Goal: Information Seeking & Learning: Find specific fact

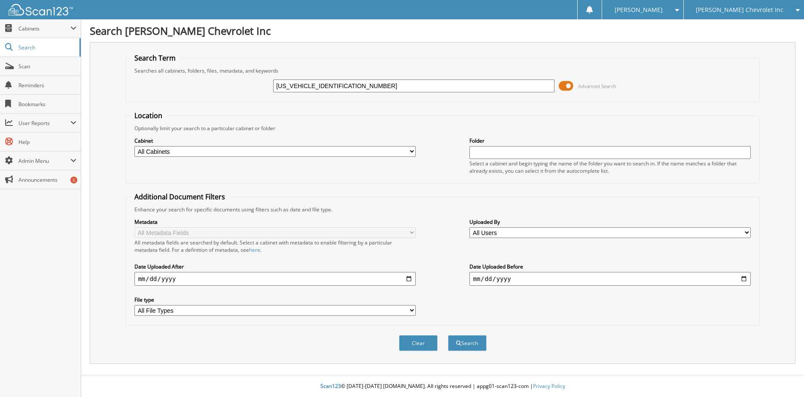
type input "[US_VEHICLE_IDENTIFICATION_NUMBER]"
click at [448, 335] on button "Search" at bounding box center [467, 343] width 39 height 16
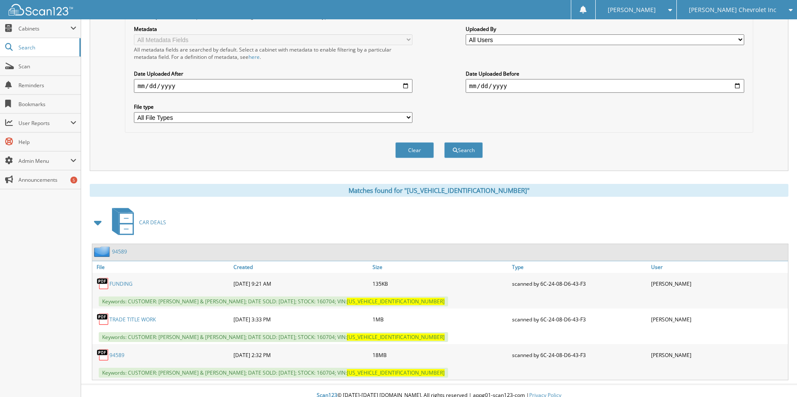
scroll to position [202, 0]
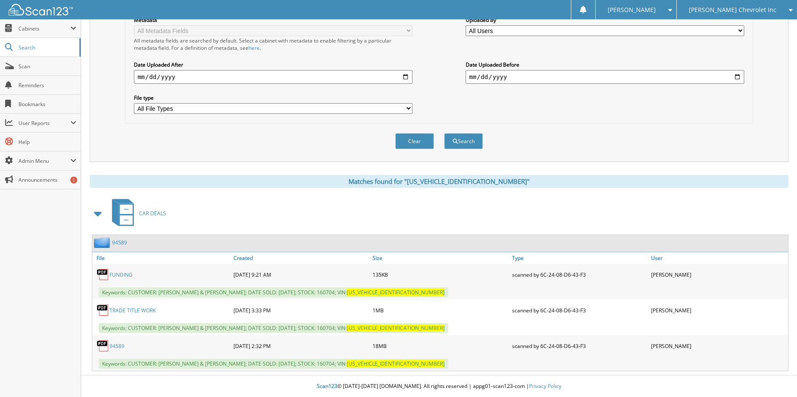
click at [119, 346] on link "94589" at bounding box center [117, 345] width 15 height 7
